Goal: Task Accomplishment & Management: Use online tool/utility

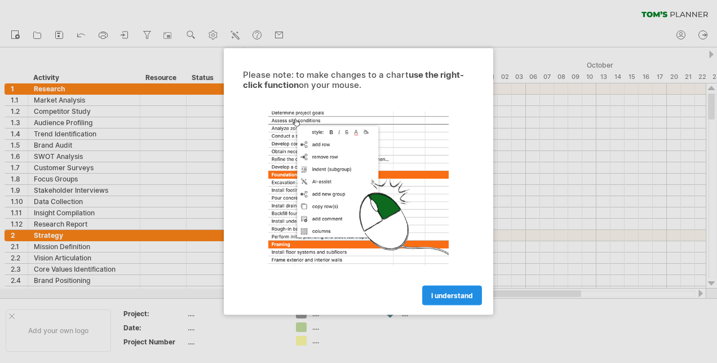
click at [449, 292] on span "I understand" at bounding box center [453, 296] width 42 height 8
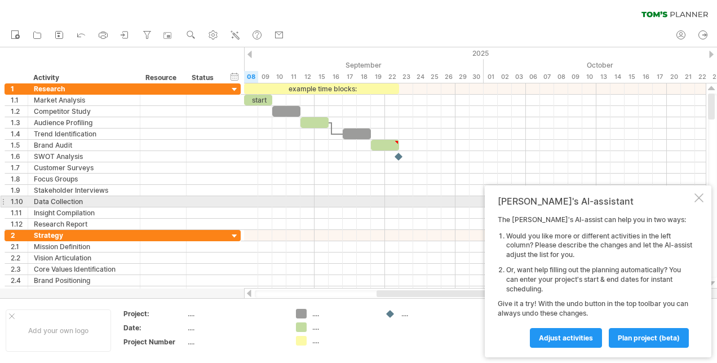
click at [695, 201] on div at bounding box center [699, 197] width 9 height 9
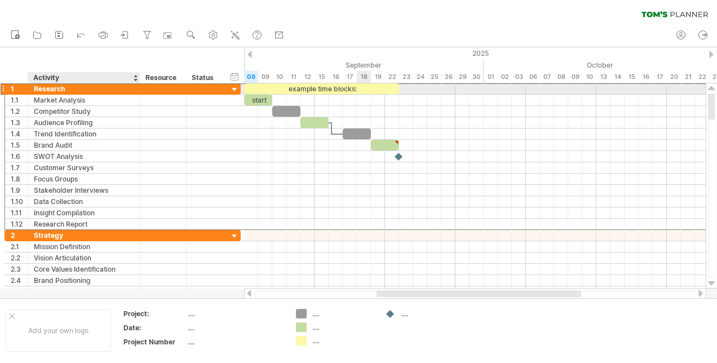
click at [52, 89] on div "Research" at bounding box center [84, 88] width 100 height 11
drag, startPoint x: 72, startPoint y: 86, endPoint x: 28, endPoint y: 94, distance: 44.6
click at [28, 94] on div "******** Research" at bounding box center [84, 88] width 112 height 11
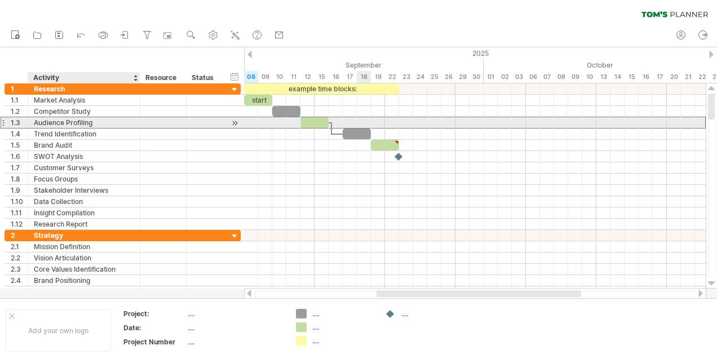
click at [61, 126] on div "Audience Profiling" at bounding box center [84, 122] width 100 height 11
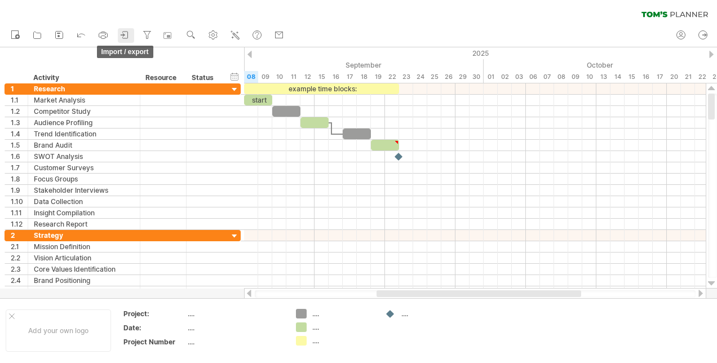
click at [121, 38] on icon at bounding box center [125, 34] width 11 height 11
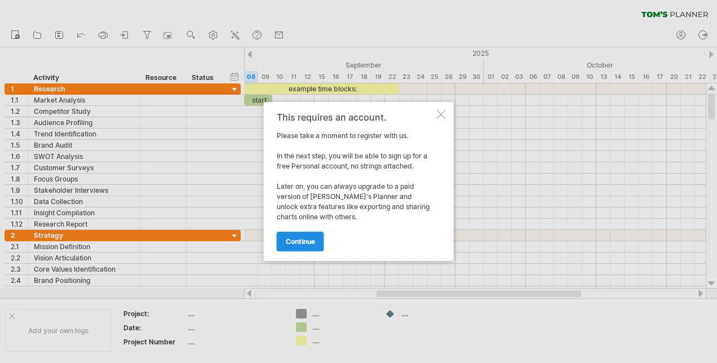
click at [310, 237] on span "continue" at bounding box center [300, 241] width 29 height 8
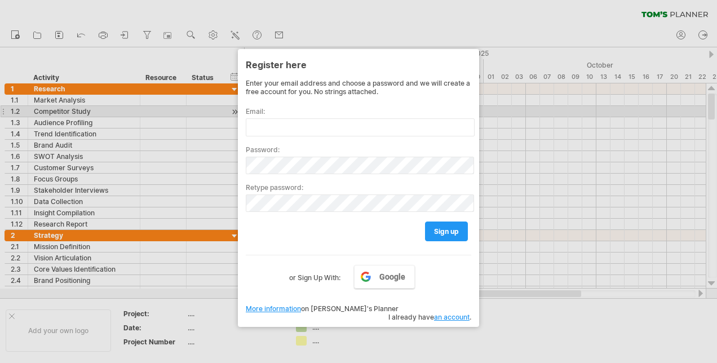
click at [298, 113] on label "Email:" at bounding box center [359, 111] width 226 height 8
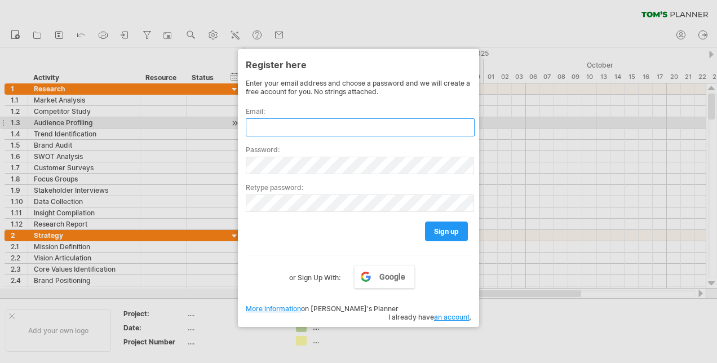
click at [296, 122] on input "text" at bounding box center [360, 127] width 229 height 18
type input "*"
type input "**********"
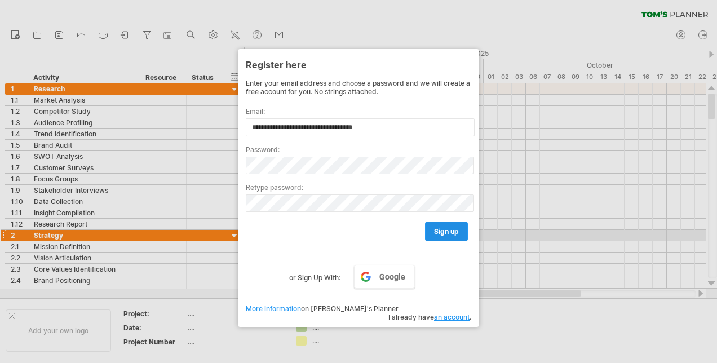
click at [446, 234] on link "sign up" at bounding box center [446, 232] width 43 height 20
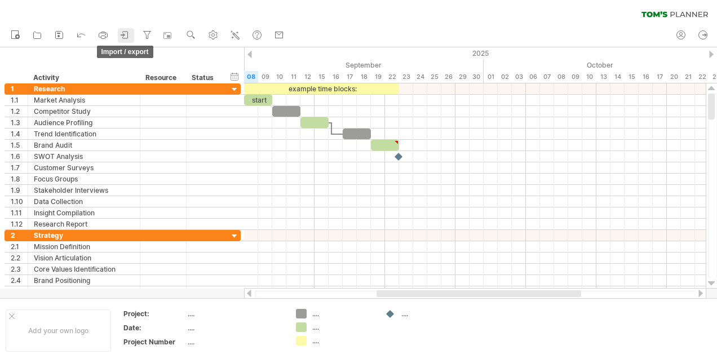
click at [130, 36] on icon at bounding box center [125, 34] width 11 height 11
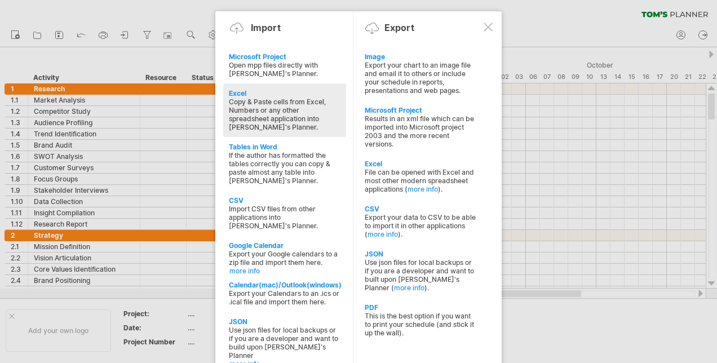
click at [250, 93] on div "Excel" at bounding box center [285, 93] width 112 height 8
type textarea "**********"
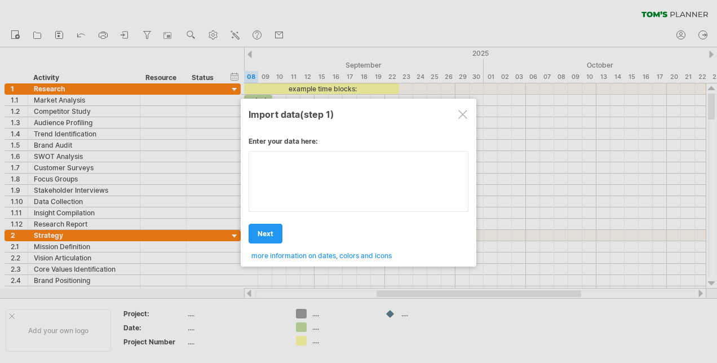
click at [296, 184] on div "Enter your data here: Your data: Weekend days ' mon tue Hide weekend days" at bounding box center [359, 194] width 220 height 131
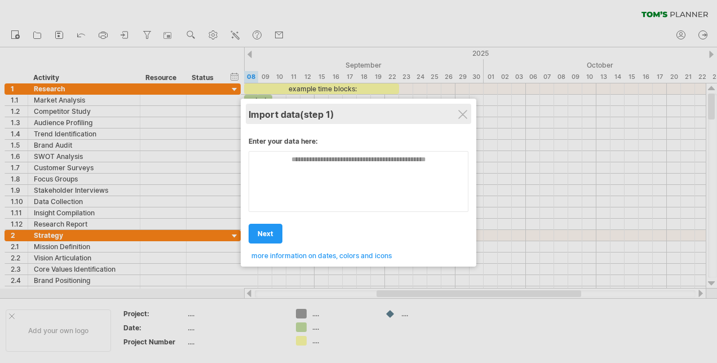
click at [469, 116] on div "Import data (step 1)" at bounding box center [359, 114] width 220 height 20
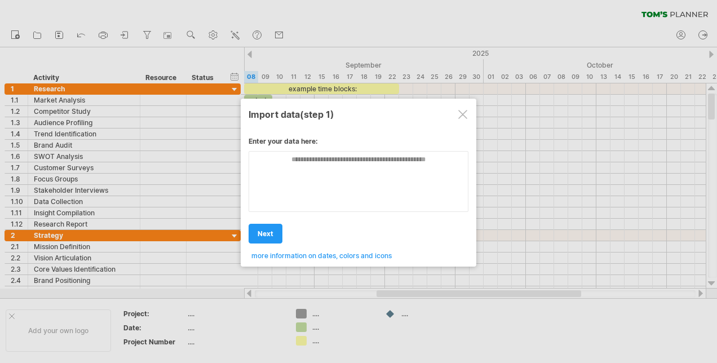
click at [466, 114] on div at bounding box center [463, 114] width 9 height 9
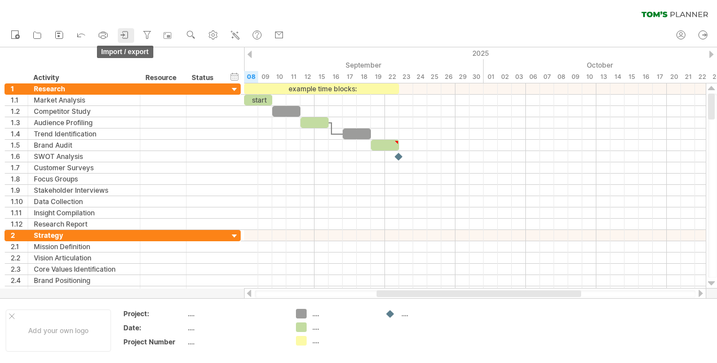
click at [125, 35] on icon at bounding box center [125, 34] width 11 height 11
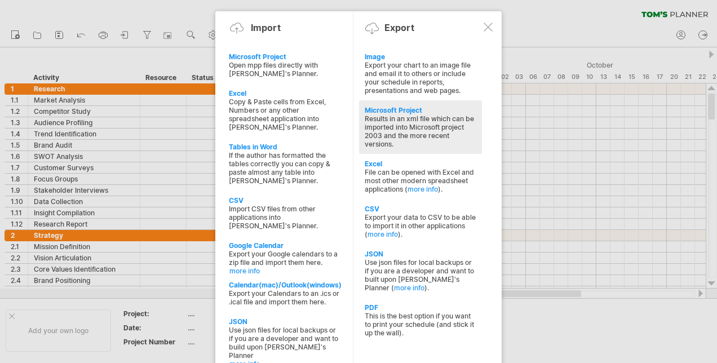
click at [405, 121] on div "Results in an xml file which can be imported into Microsoft project 2003 and th…" at bounding box center [421, 132] width 112 height 34
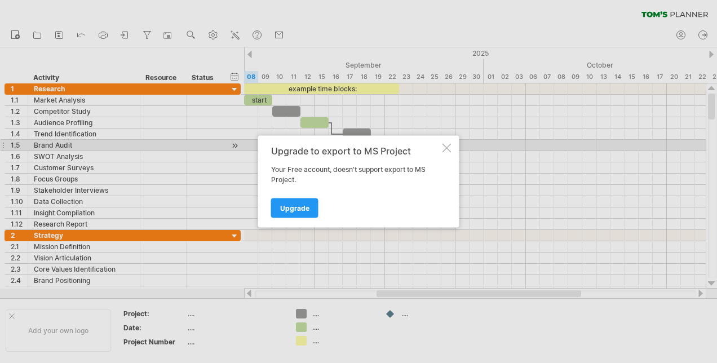
click at [450, 147] on div at bounding box center [447, 148] width 9 height 9
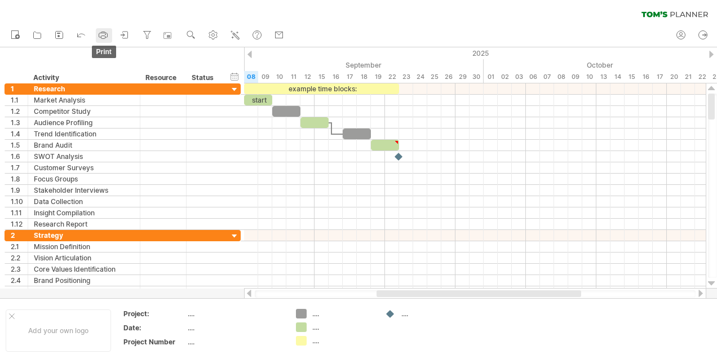
click at [102, 30] on icon at bounding box center [103, 34] width 11 height 11
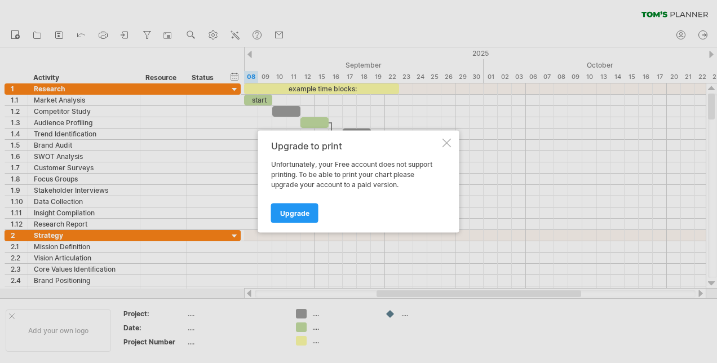
click at [450, 145] on div at bounding box center [447, 143] width 9 height 9
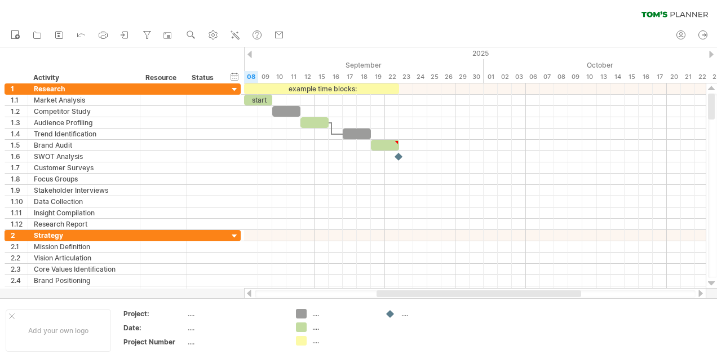
click at [122, 28] on ul "new open" at bounding box center [147, 36] width 284 height 24
click at [122, 30] on icon at bounding box center [125, 34] width 11 height 11
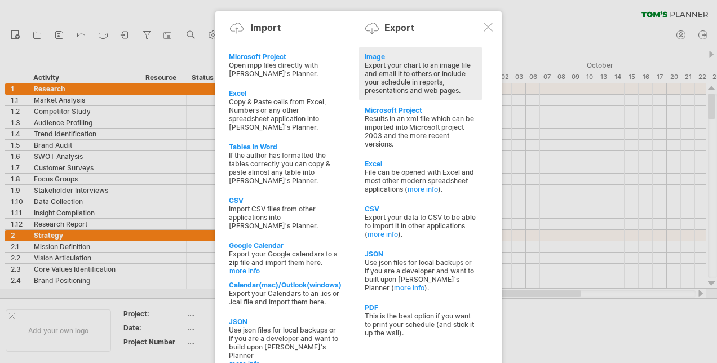
click at [385, 71] on div "Export your chart to an image file and email it to others or include your sched…" at bounding box center [421, 78] width 112 height 34
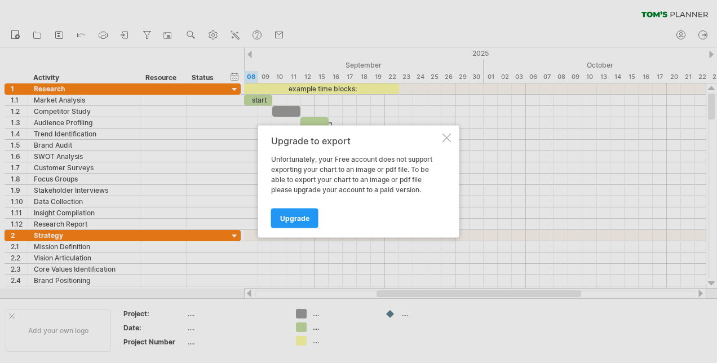
click at [445, 142] on div at bounding box center [447, 138] width 9 height 9
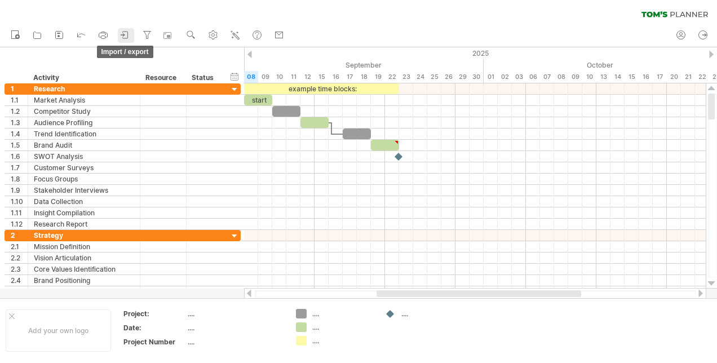
click at [127, 30] on icon at bounding box center [125, 34] width 11 height 11
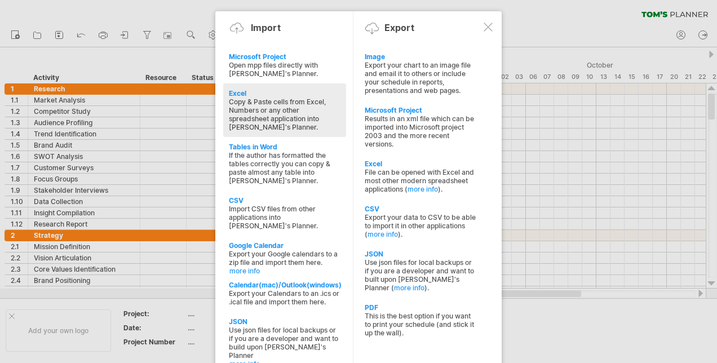
click at [265, 118] on div "Copy & Paste cells from Excel, Numbers or any other spreadsheet application int…" at bounding box center [285, 115] width 112 height 34
type textarea "**********"
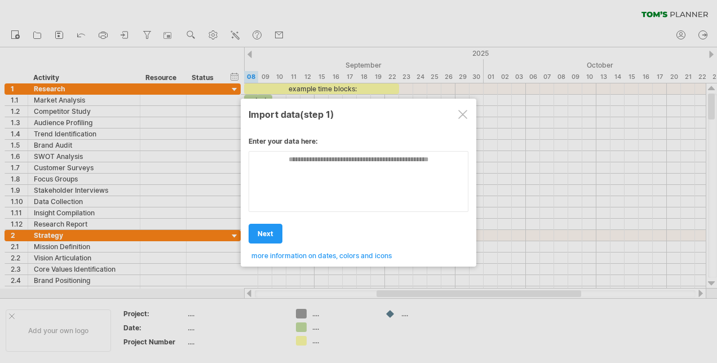
click at [55, 96] on div at bounding box center [358, 181] width 717 height 363
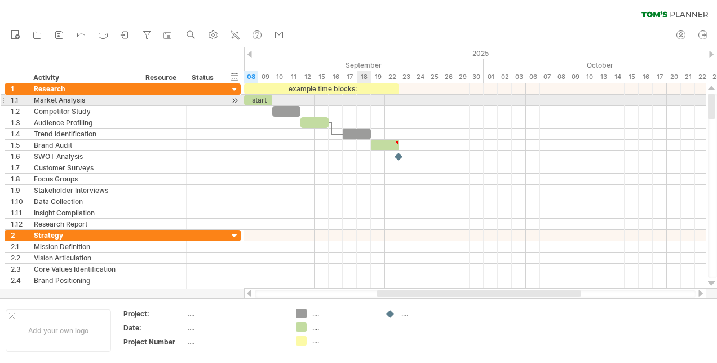
drag, startPoint x: 41, startPoint y: 55, endPoint x: 366, endPoint y: 104, distance: 328.6
click at [366, 104] on div "Trying to reach [DOMAIN_NAME] Connected again... 0% clear filter new 1" at bounding box center [358, 181] width 717 height 363
